Goal: Navigation & Orientation: Find specific page/section

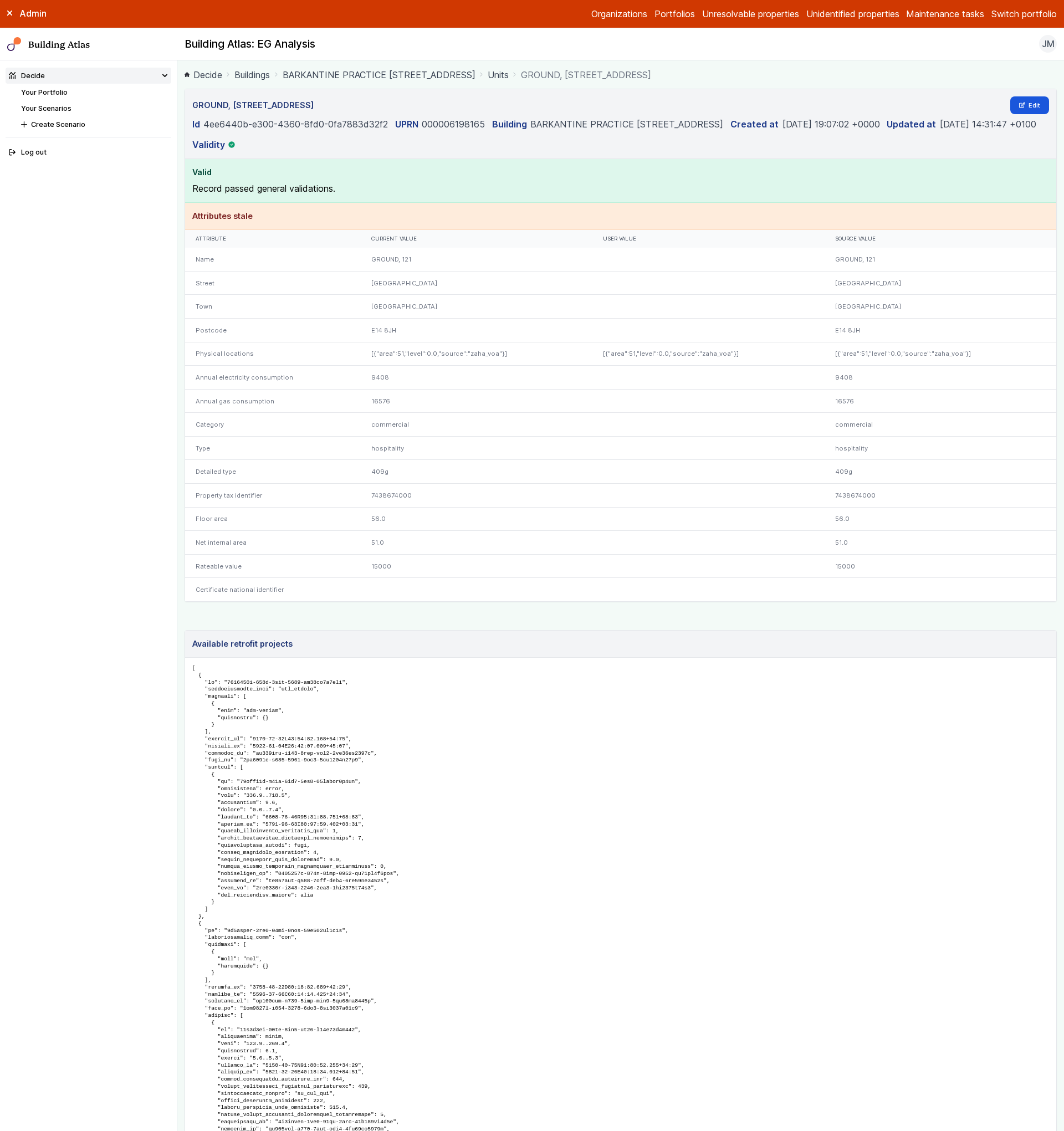
click at [509, 76] on link "Units" at bounding box center [498, 75] width 21 height 14
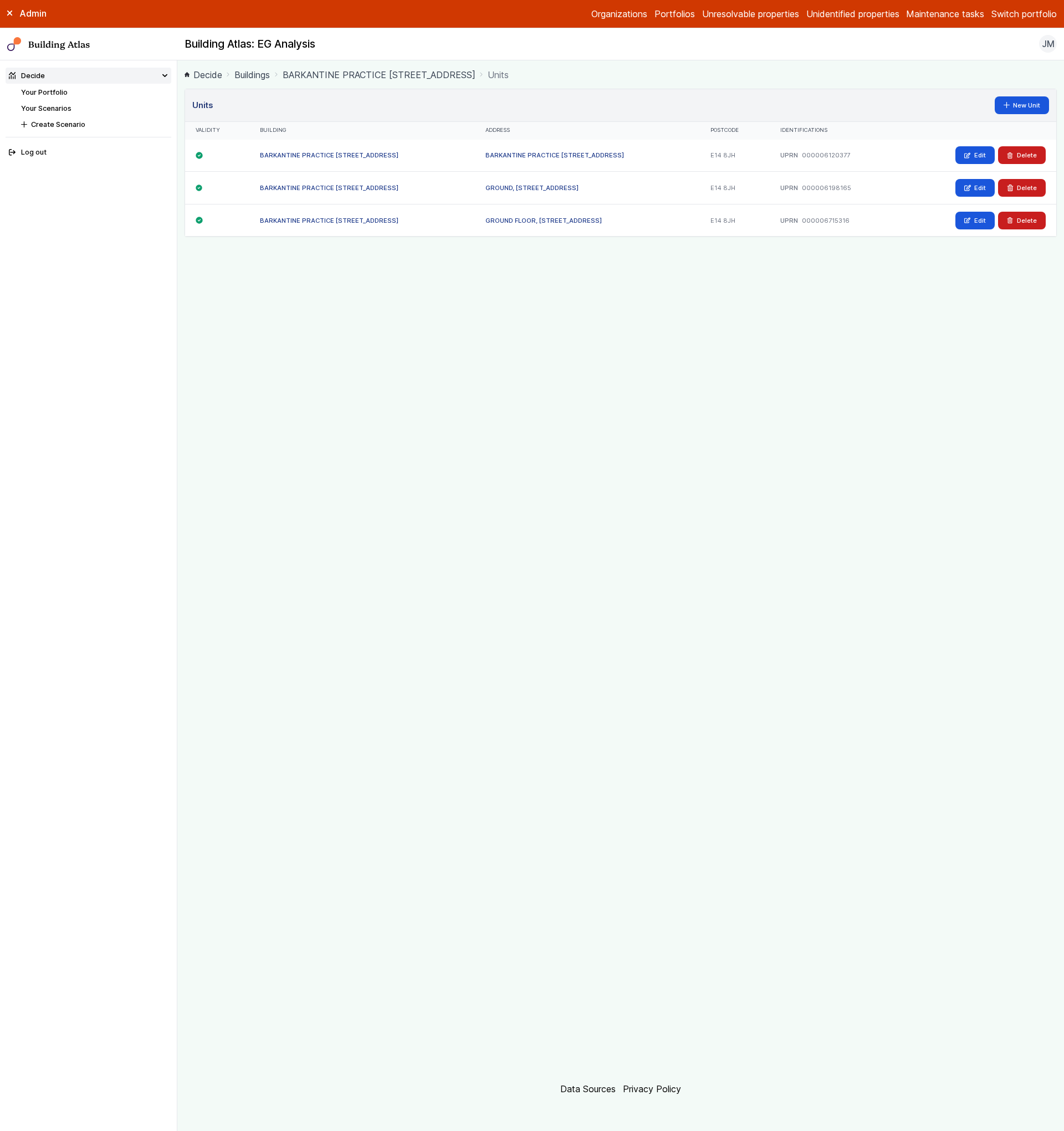
click at [308, 190] on link "BARKANTINE PRACTICE [STREET_ADDRESS]" at bounding box center [329, 187] width 139 height 8
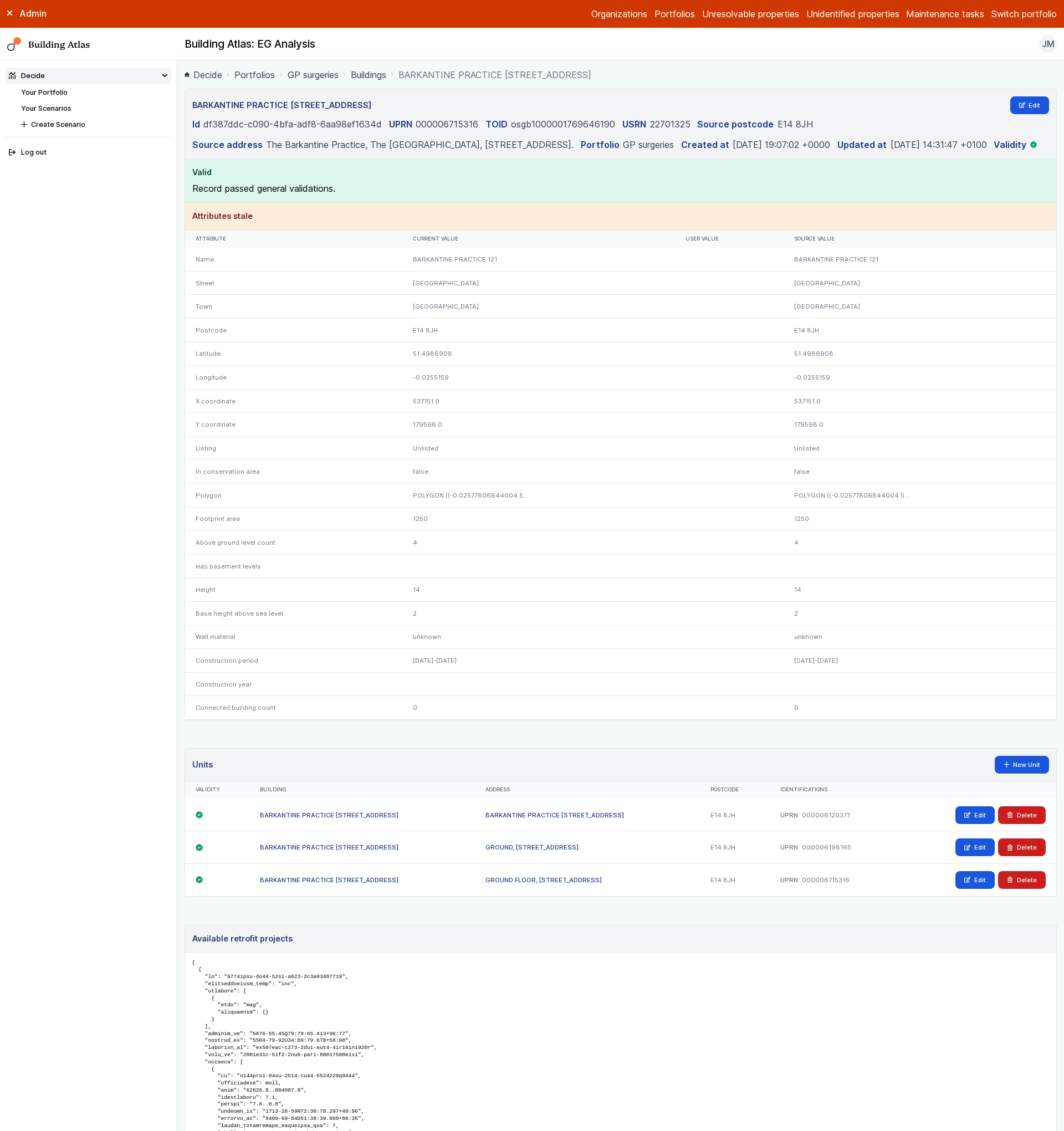
click at [361, 77] on link "Buildings" at bounding box center [368, 75] width 36 height 14
click at [373, 75] on link "Buildings" at bounding box center [368, 75] width 36 height 14
click at [411, 72] on span "BARKANTINE PRACTICE [STREET_ADDRESS]" at bounding box center [494, 75] width 193 height 14
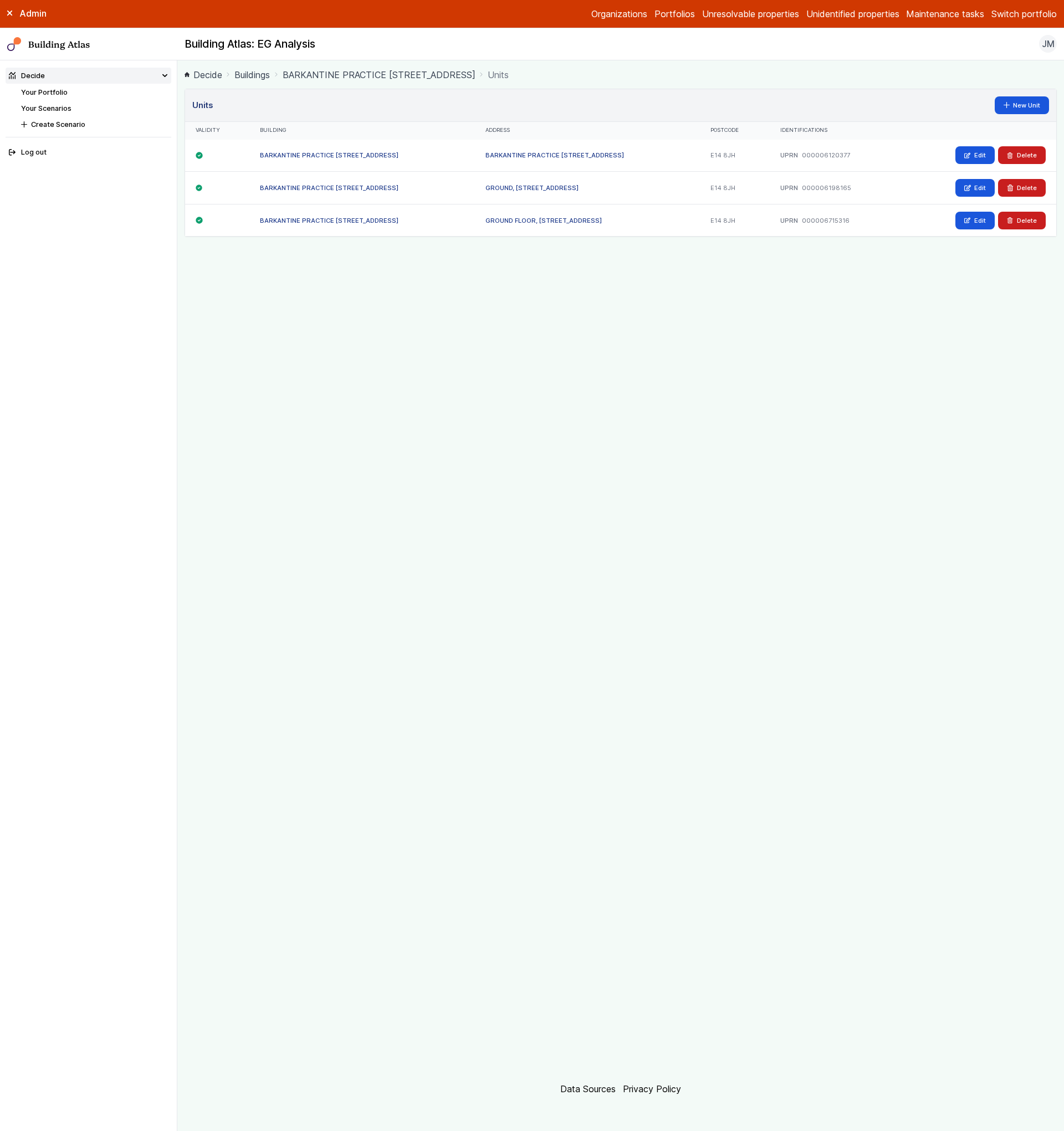
click at [532, 214] on div "GROUND FLOOR, [STREET_ADDRESS]" at bounding box center [587, 220] width 225 height 32
click at [535, 222] on link "GROUND FLOOR, [STREET_ADDRESS]" at bounding box center [543, 220] width 117 height 8
click at [562, 149] on div "BARKANTINE PRACTICE [STREET_ADDRESS]" at bounding box center [587, 156] width 225 height 32
click at [562, 151] on div "BARKANTINE PRACTICE [STREET_ADDRESS]" at bounding box center [587, 156] width 225 height 32
click at [555, 151] on link "BARKANTINE PRACTICE [STREET_ADDRESS]" at bounding box center [555, 155] width 139 height 8
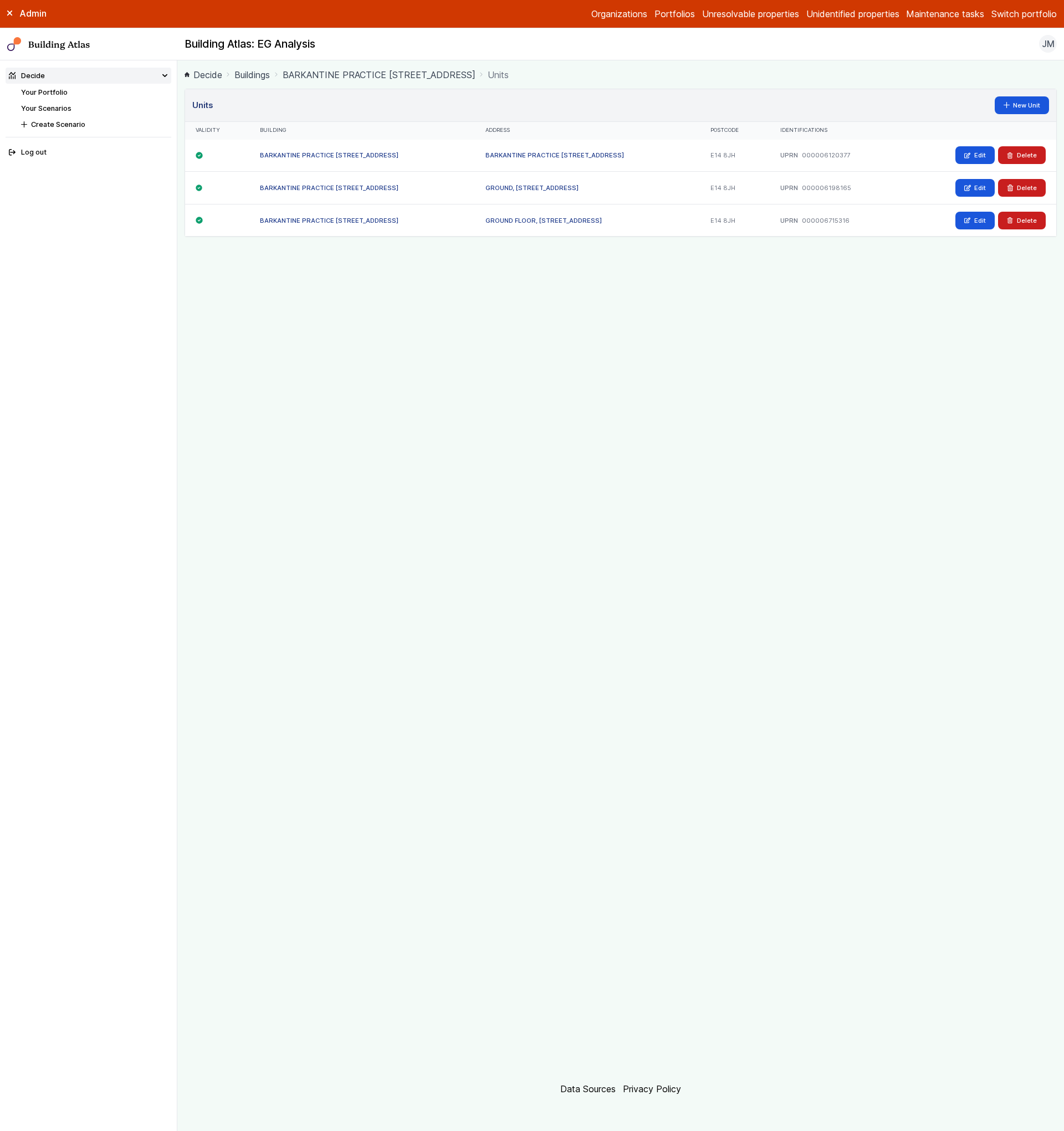
click at [554, 187] on link "GROUND, [STREET_ADDRESS]" at bounding box center [532, 187] width 93 height 8
click at [567, 190] on link "GROUND, [STREET_ADDRESS]" at bounding box center [532, 187] width 93 height 8
click at [570, 151] on link "BARKANTINE PRACTICE [STREET_ADDRESS]" at bounding box center [555, 155] width 139 height 8
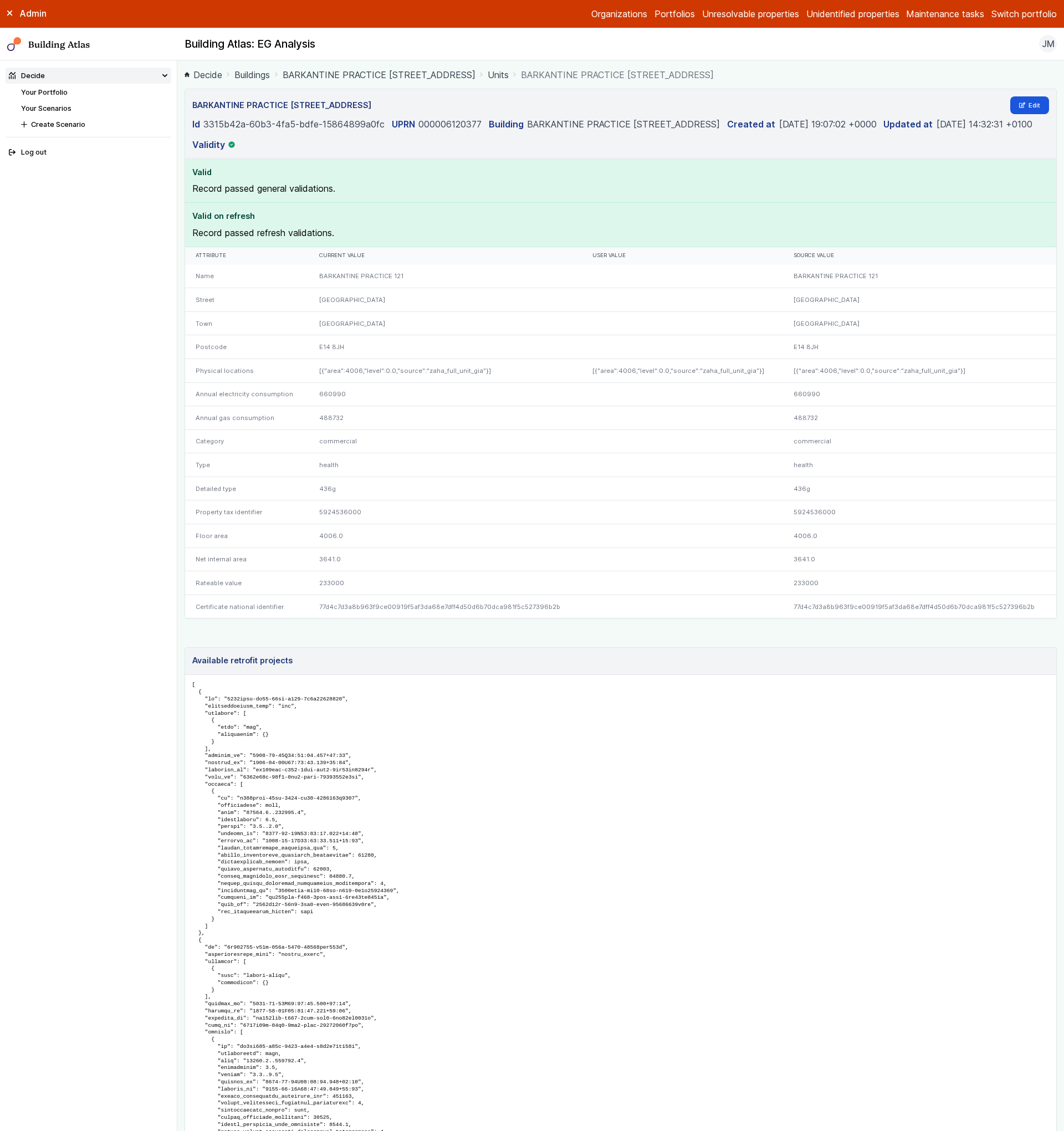
click at [509, 77] on link "Units" at bounding box center [498, 75] width 21 height 14
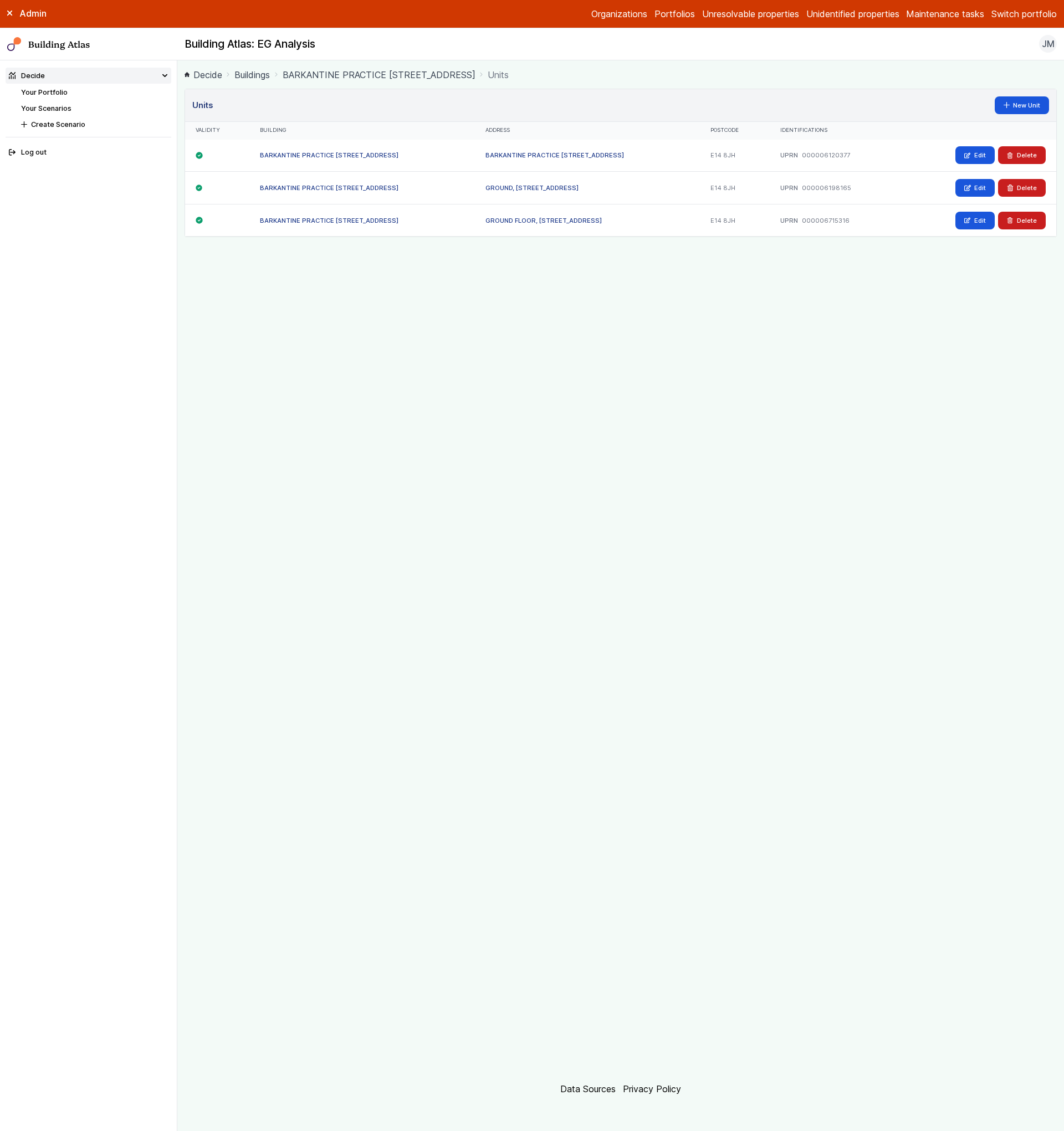
click at [524, 196] on div "GROUND, [STREET_ADDRESS]" at bounding box center [587, 188] width 225 height 32
click at [527, 187] on link "GROUND, [STREET_ADDRESS]" at bounding box center [532, 187] width 93 height 8
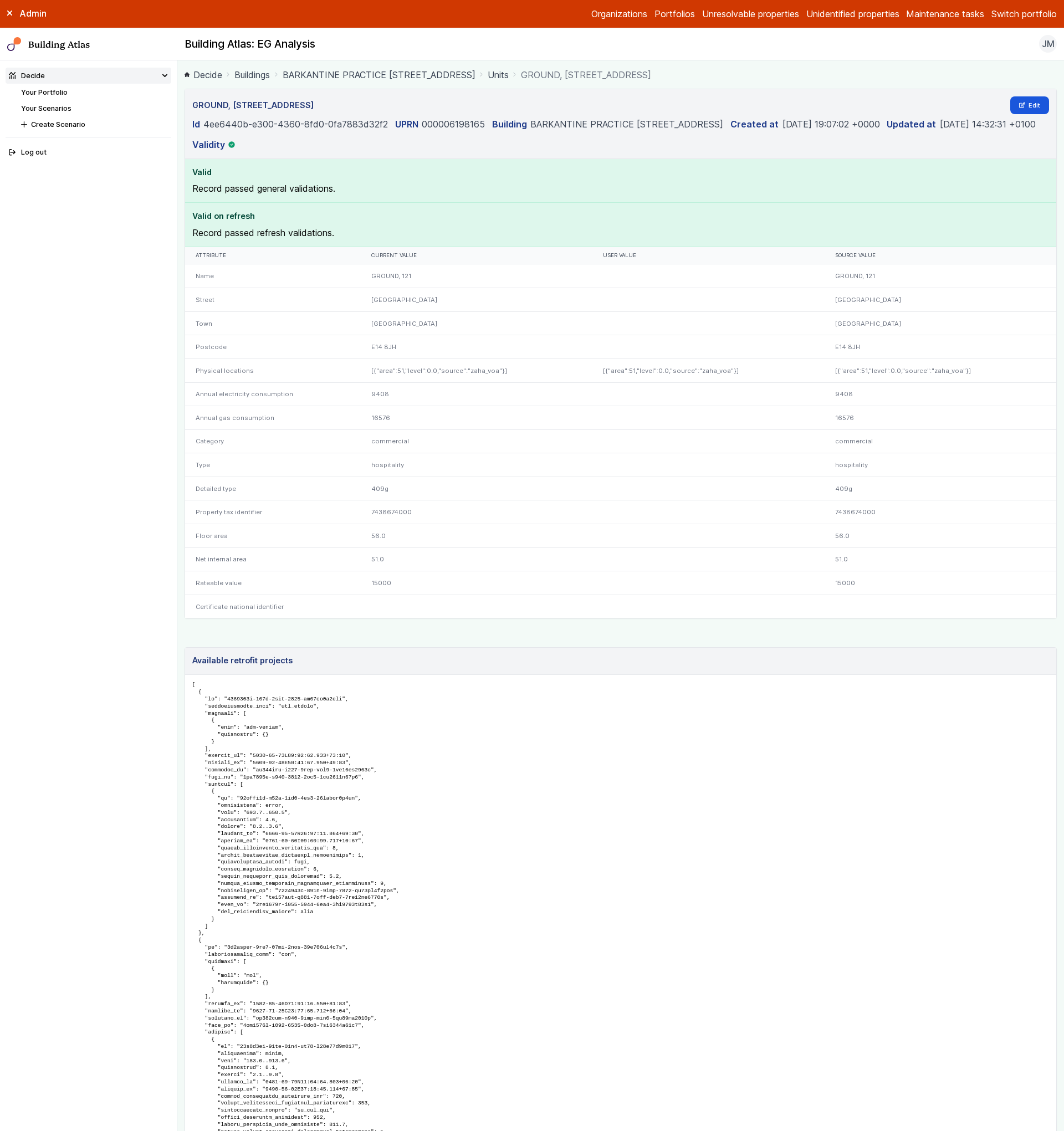
click at [500, 72] on link "Units" at bounding box center [498, 75] width 21 height 14
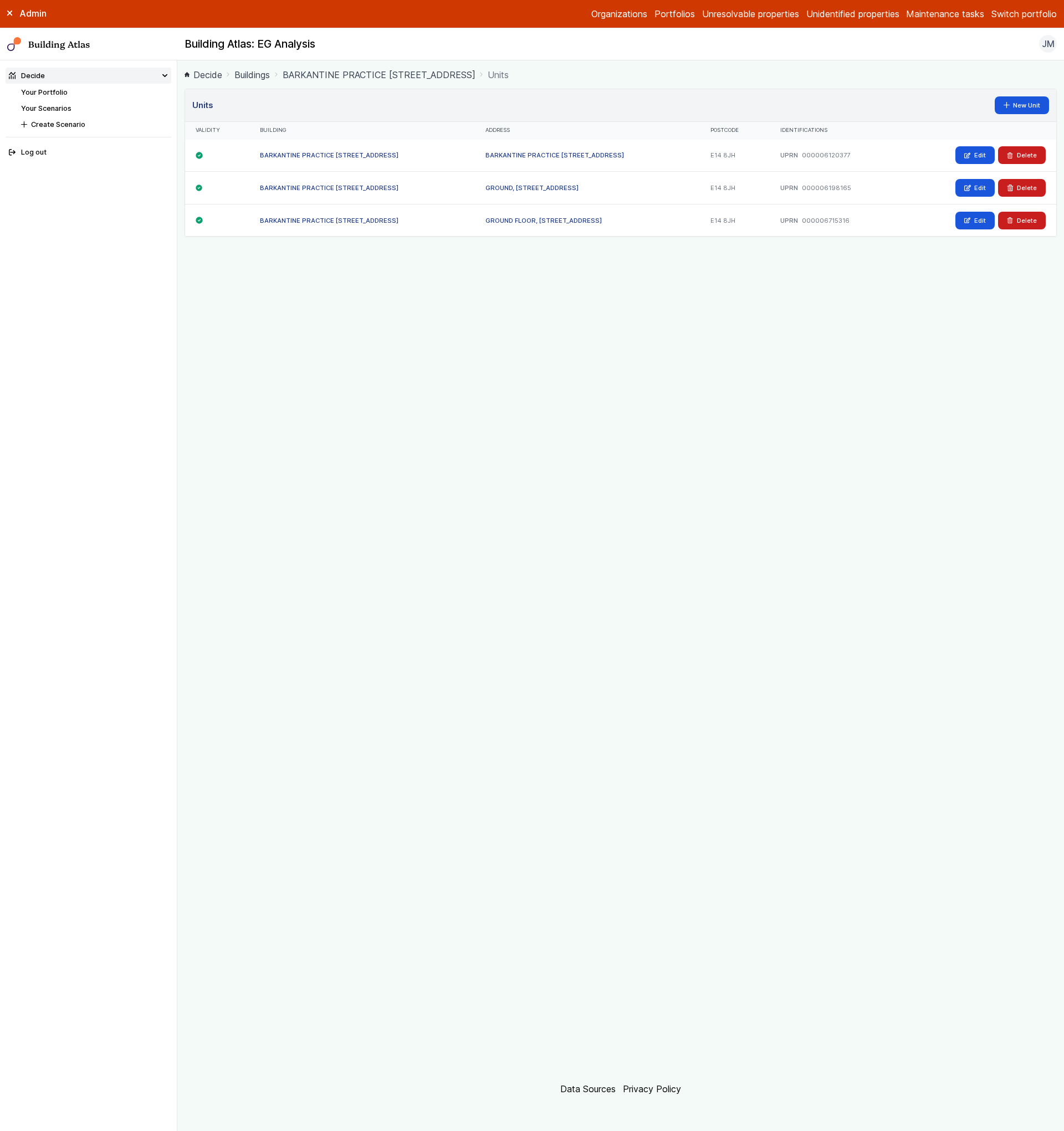
click at [551, 213] on div "GROUND FLOOR, [STREET_ADDRESS]" at bounding box center [587, 220] width 225 height 32
click at [551, 213] on div "GROUND FLOOR, [STREET_ADDRESS]" at bounding box center [587, 220] width 225 height 32
click at [537, 219] on link "GROUND FLOOR, [STREET_ADDRESS]" at bounding box center [543, 220] width 117 height 8
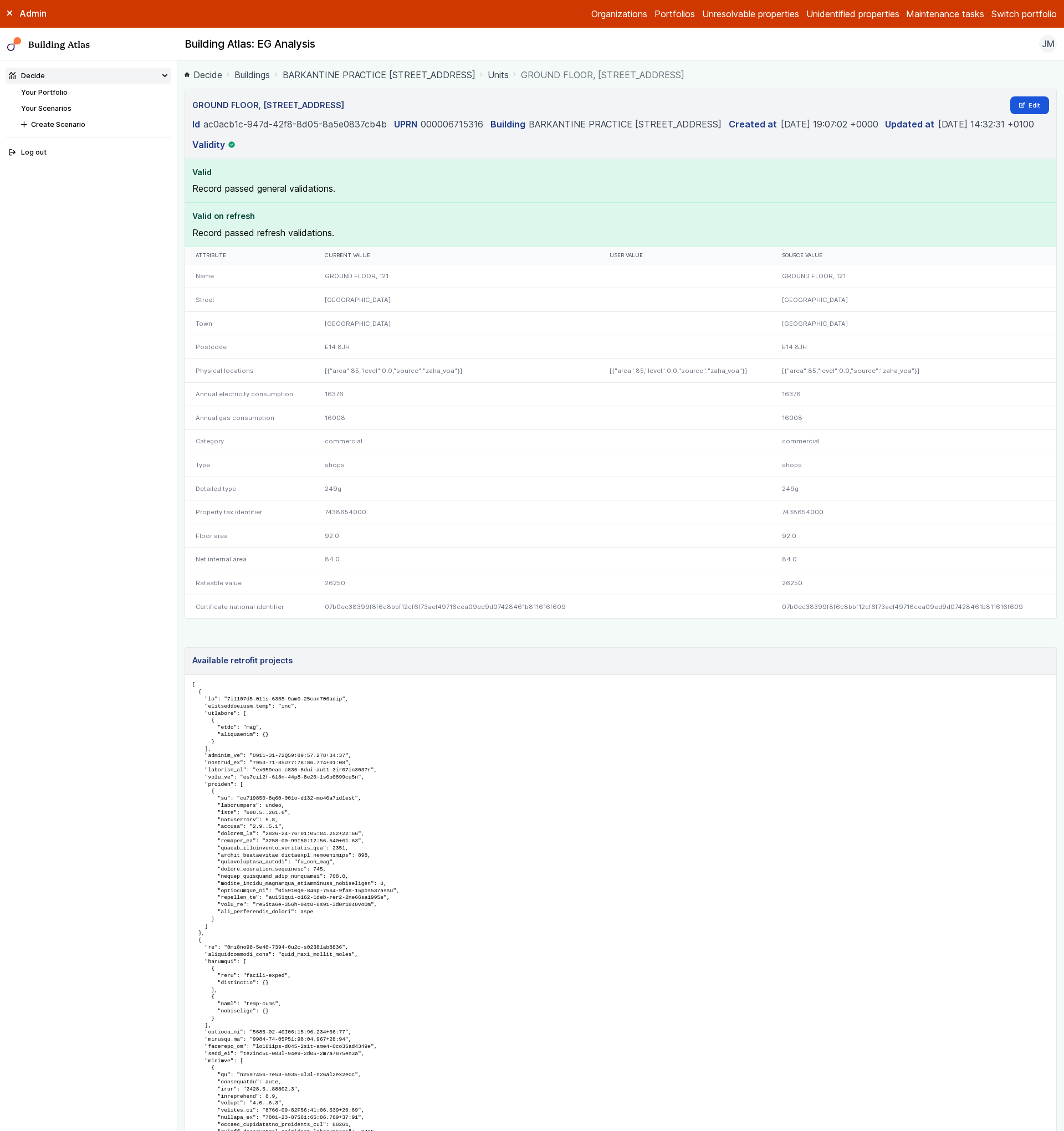
click at [508, 74] on link "Units" at bounding box center [498, 75] width 21 height 14
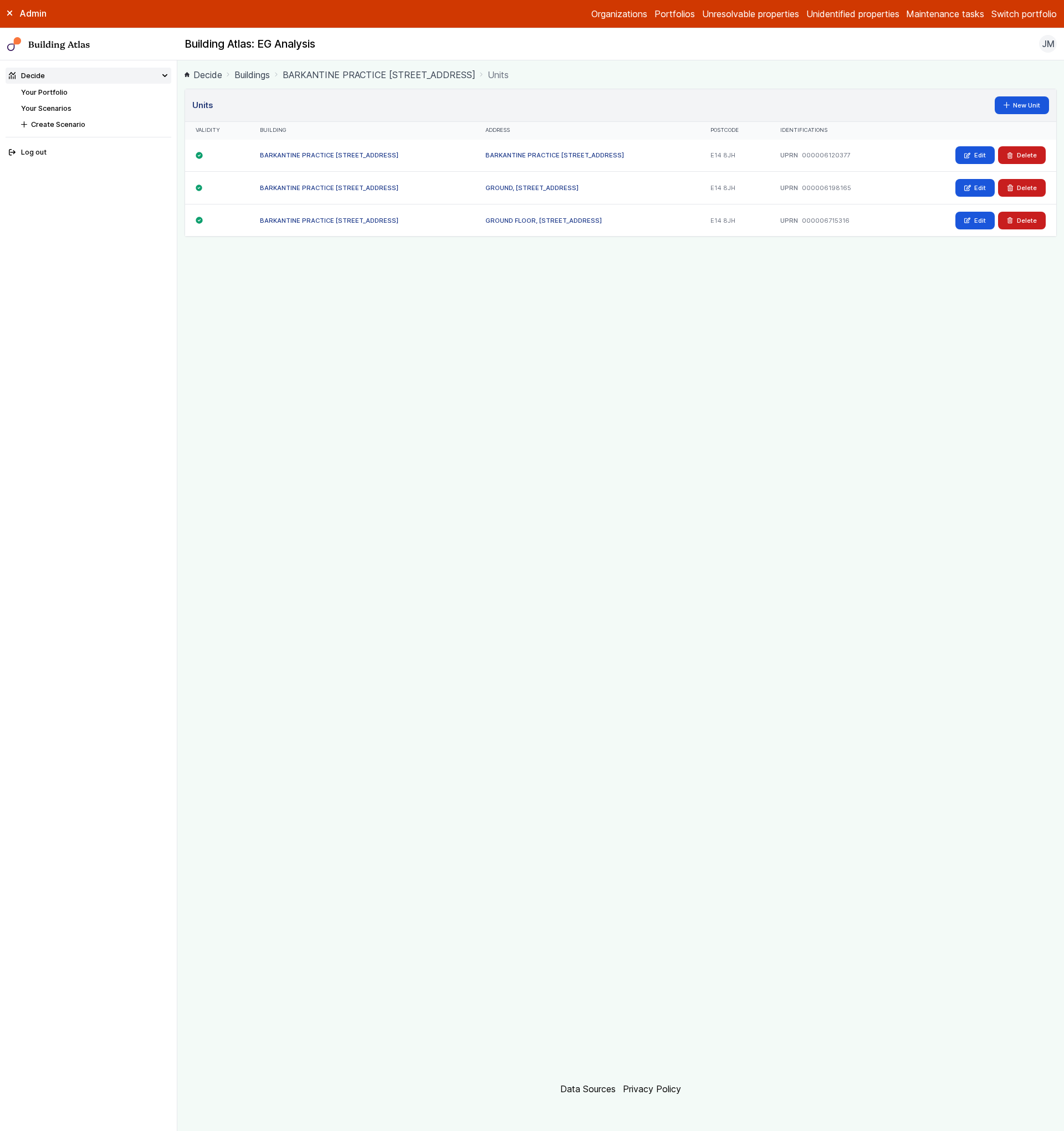
click at [524, 189] on link "GROUND, [STREET_ADDRESS]" at bounding box center [532, 187] width 93 height 8
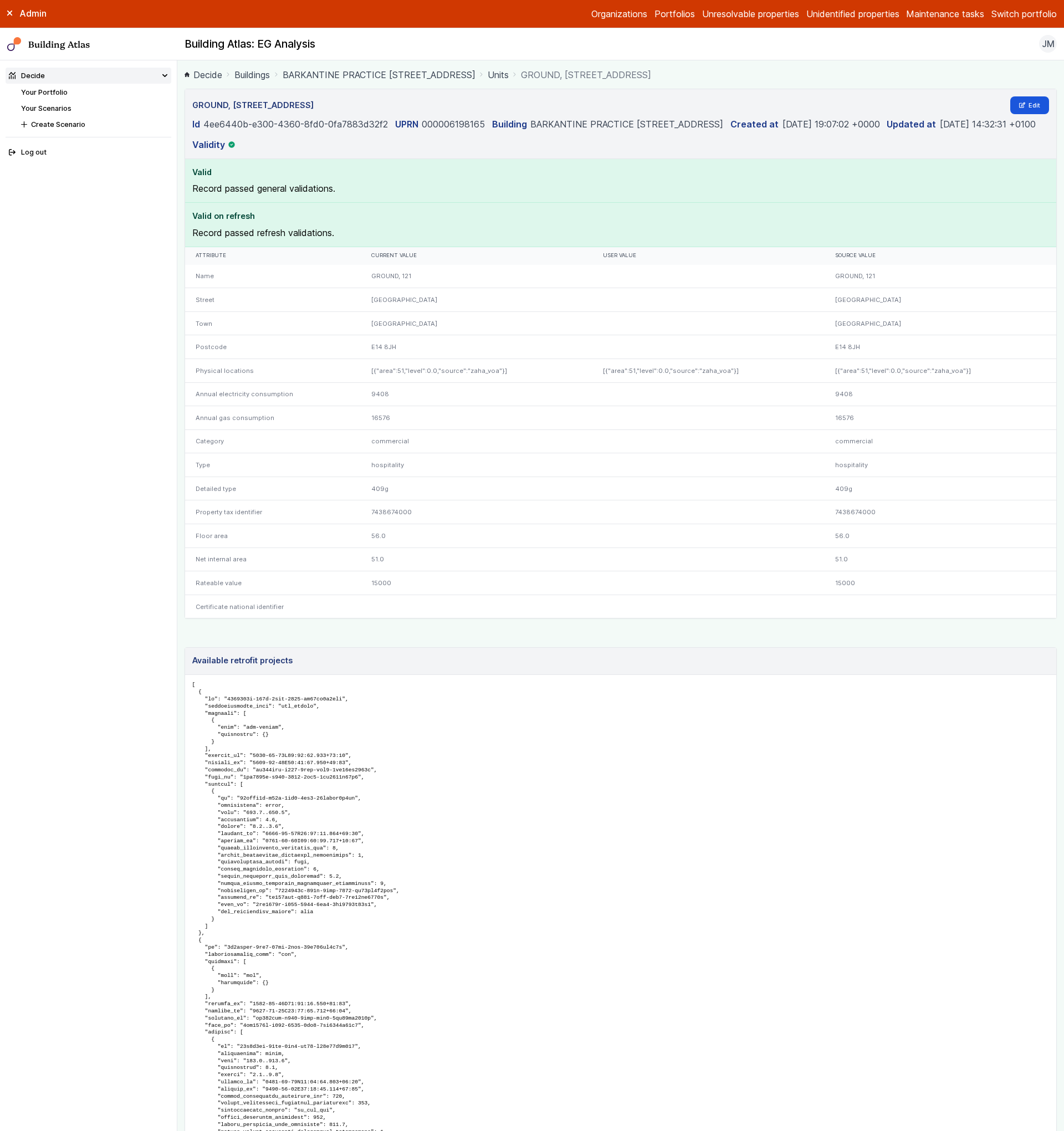
click at [508, 77] on link "Units" at bounding box center [498, 75] width 21 height 14
